Goal: Transaction & Acquisition: Purchase product/service

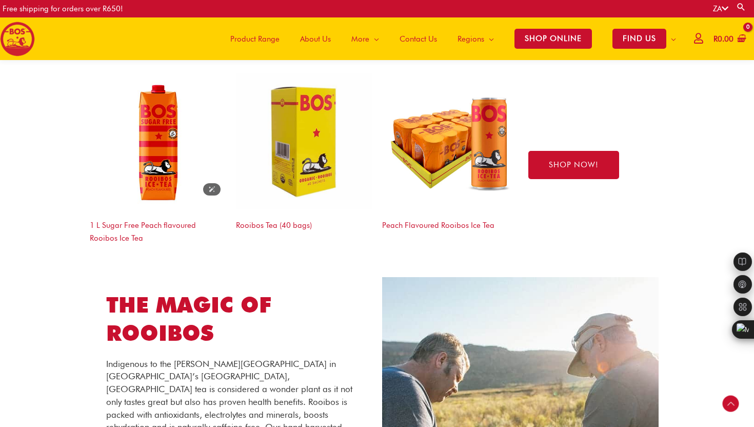
scroll to position [1639, 0]
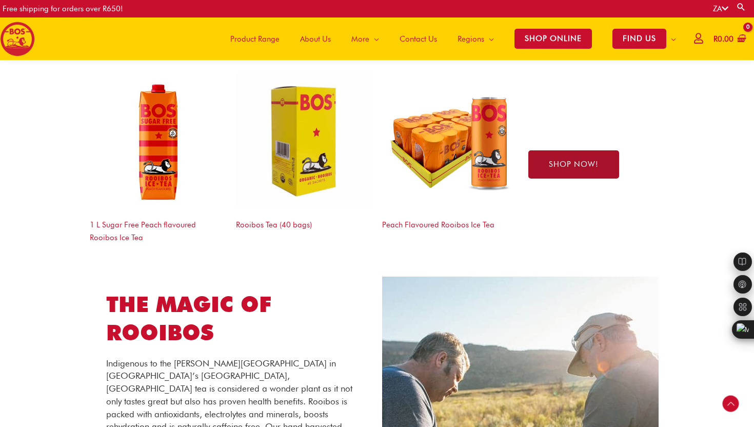
click at [566, 161] on span "SHOP NOW!" at bounding box center [574, 165] width 50 height 8
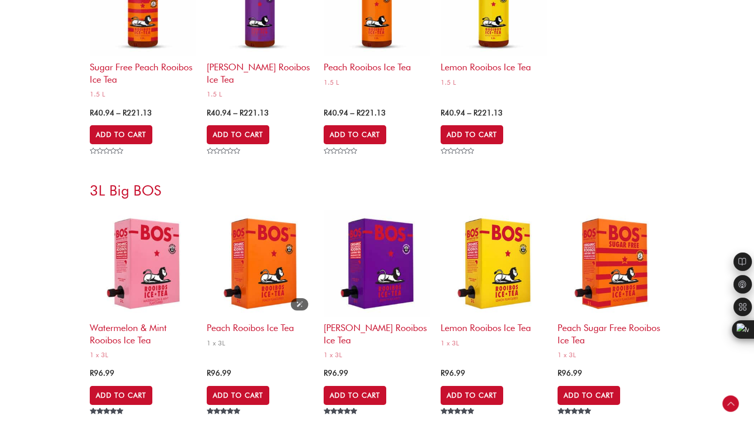
scroll to position [3833, 0]
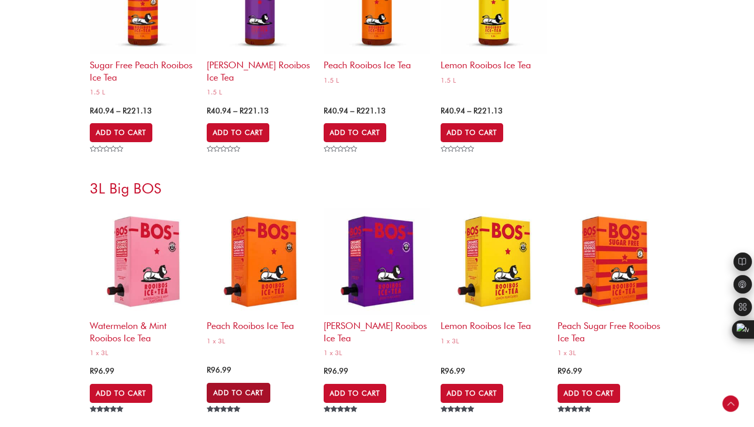
click at [242, 388] on link "Add to Cart" at bounding box center [239, 392] width 64 height 19
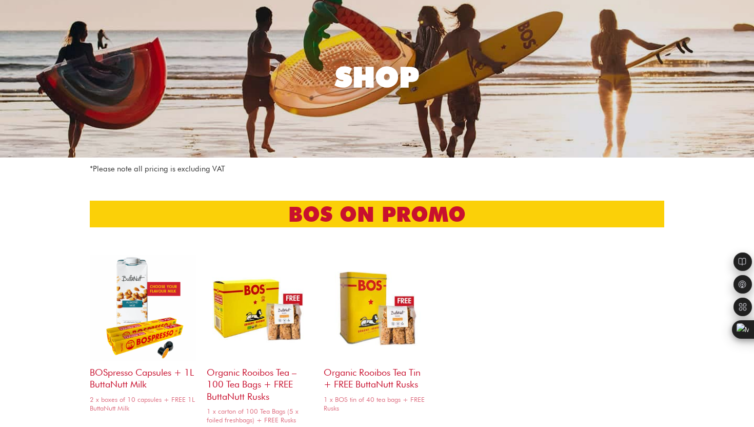
scroll to position [0, 0]
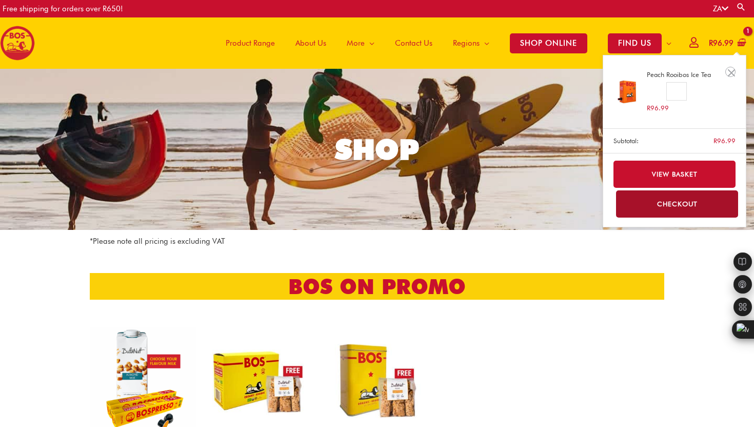
click at [741, 39] on icon "View Shopping Cart, 1 items" at bounding box center [740, 42] width 9 height 9
click at [684, 198] on link "Checkout" at bounding box center [677, 203] width 123 height 27
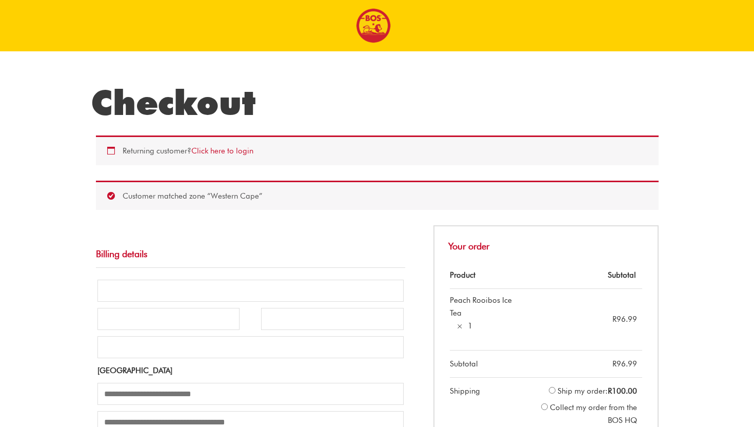
select select "**"
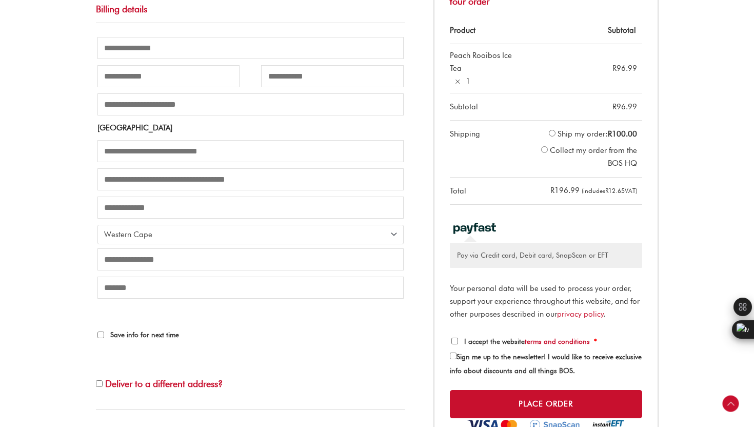
scroll to position [303, 0]
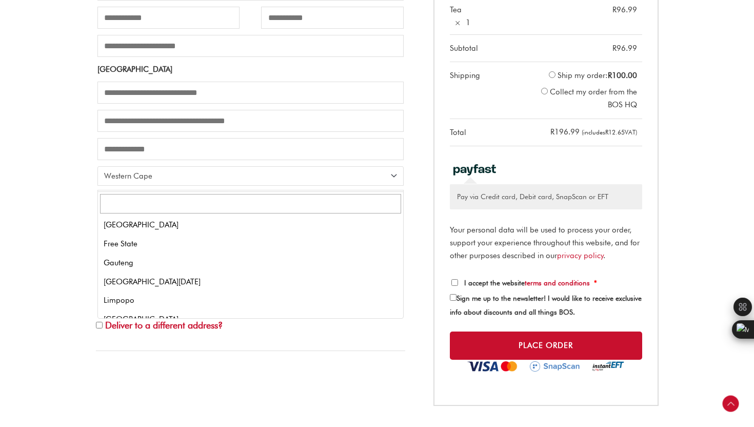
click at [399, 181] on span "Province" at bounding box center [396, 174] width 13 height 13
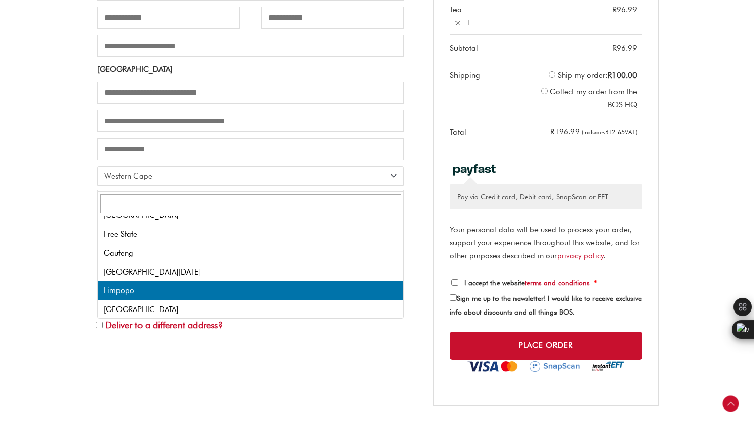
scroll to position [0, 0]
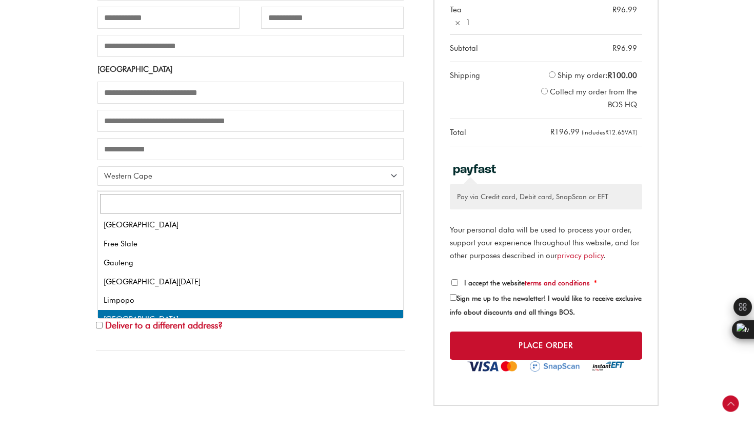
click at [361, 348] on h3 "Deliver to a different address?" at bounding box center [250, 324] width 309 height 54
